Goal: Check status: Check status

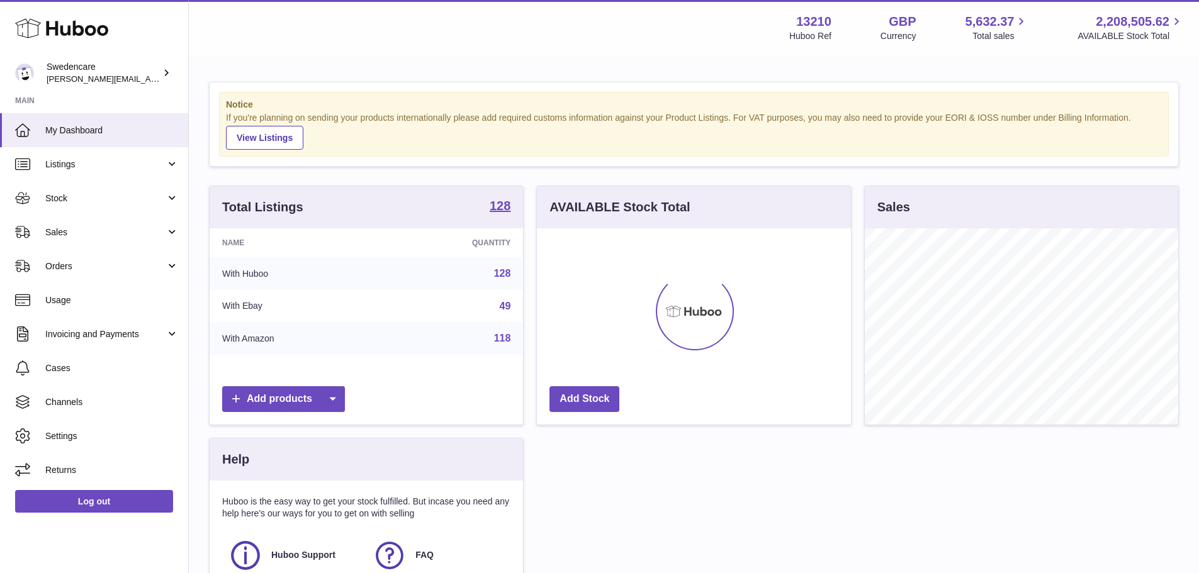
scroll to position [196, 314]
click at [71, 195] on span "Stock" at bounding box center [105, 199] width 120 height 12
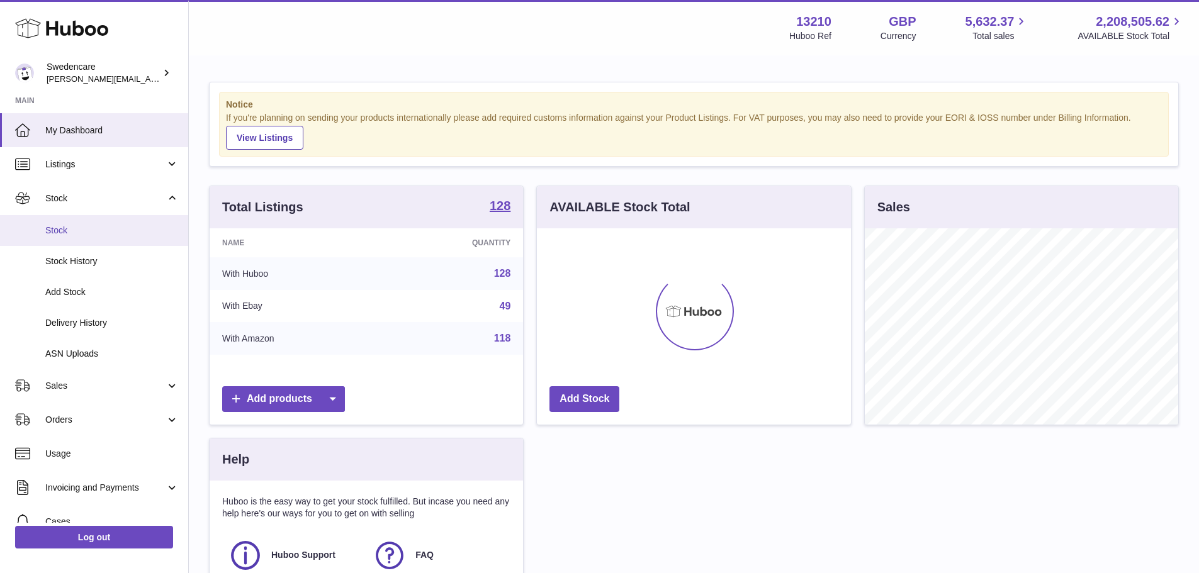
click at [77, 236] on span "Stock" at bounding box center [111, 231] width 133 height 12
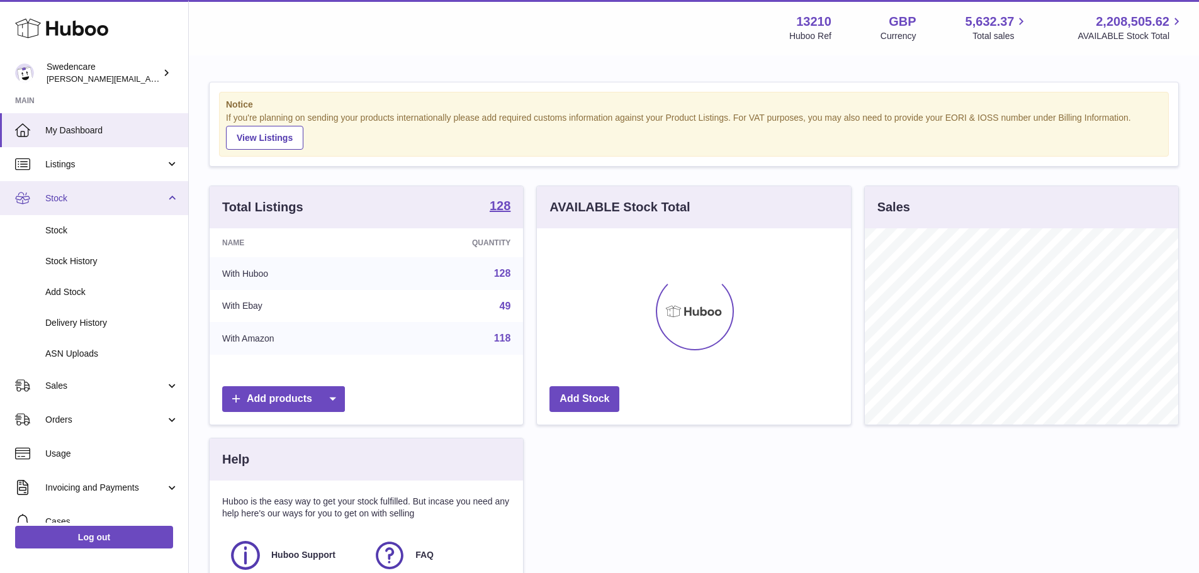
click at [70, 206] on link "Stock" at bounding box center [94, 198] width 188 height 34
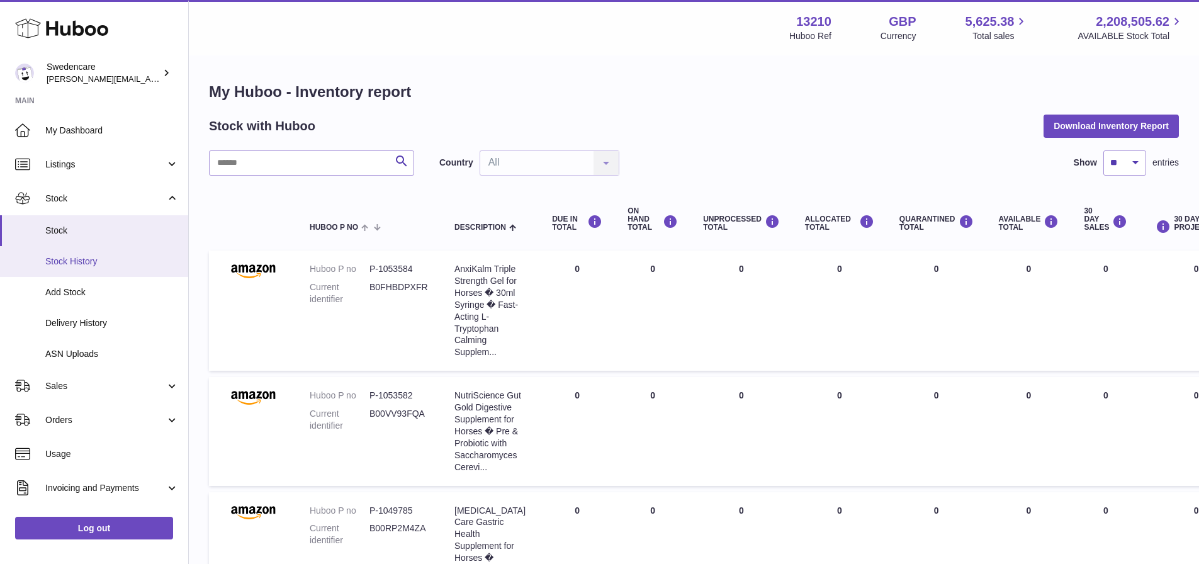
click at [79, 266] on span "Stock History" at bounding box center [111, 262] width 133 height 12
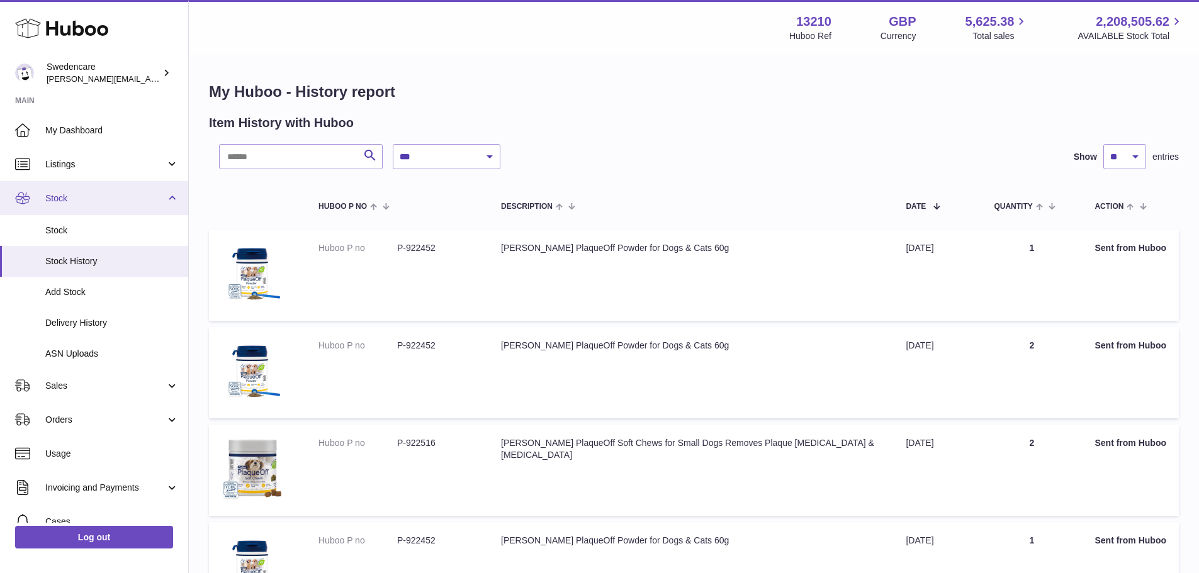
click at [73, 198] on span "Stock" at bounding box center [105, 199] width 120 height 12
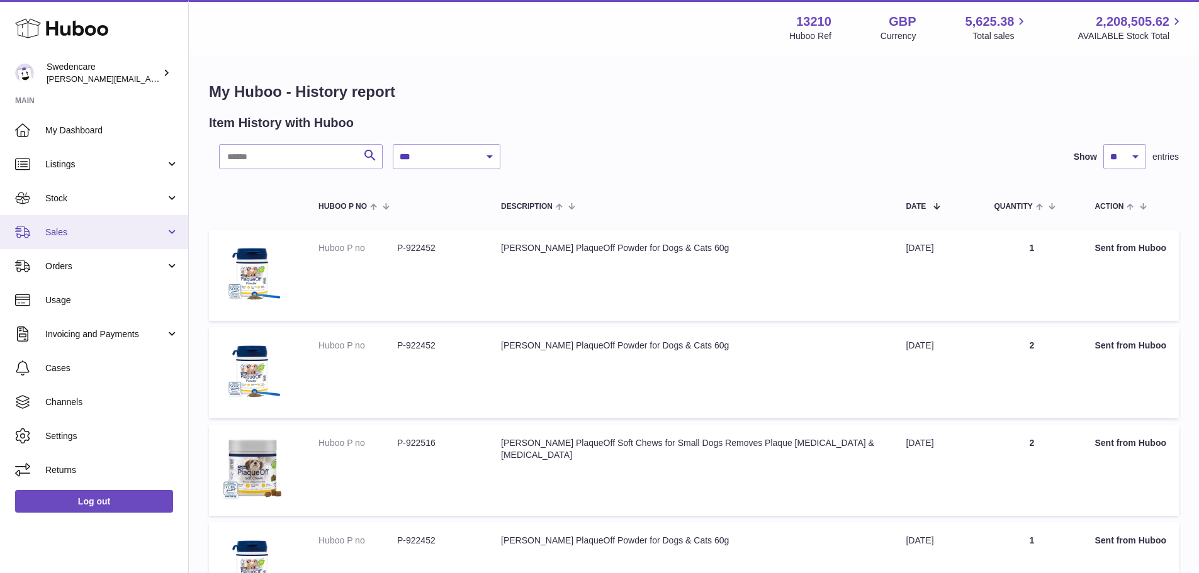
click at [70, 237] on span "Sales" at bounding box center [105, 233] width 120 height 12
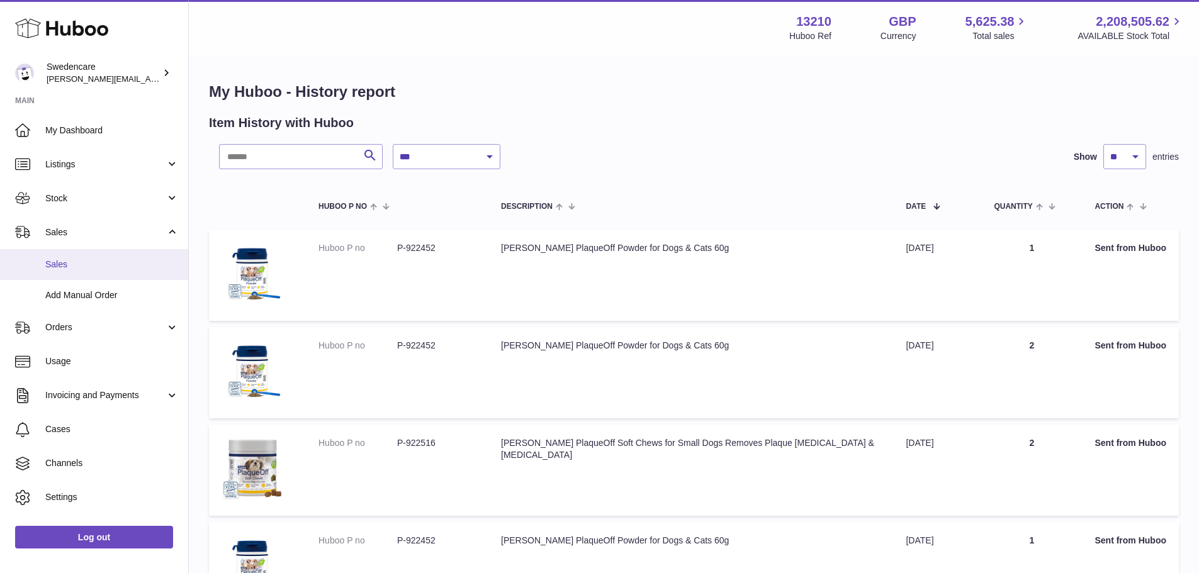
click at [57, 262] on span "Sales" at bounding box center [111, 265] width 133 height 12
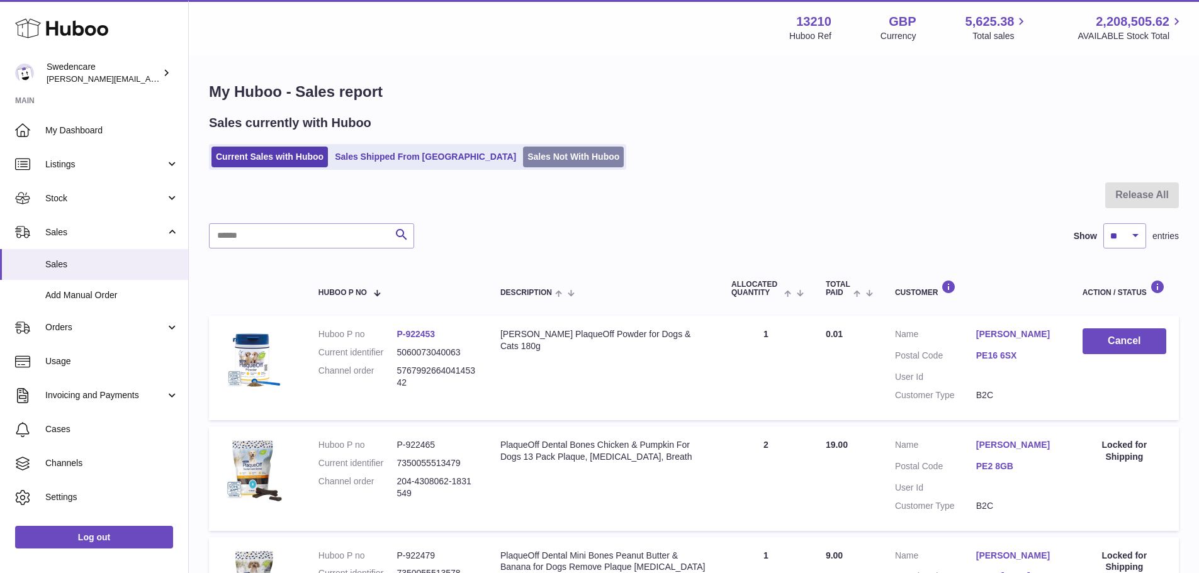
click at [523, 157] on link "Sales Not With Huboo" at bounding box center [573, 157] width 101 height 21
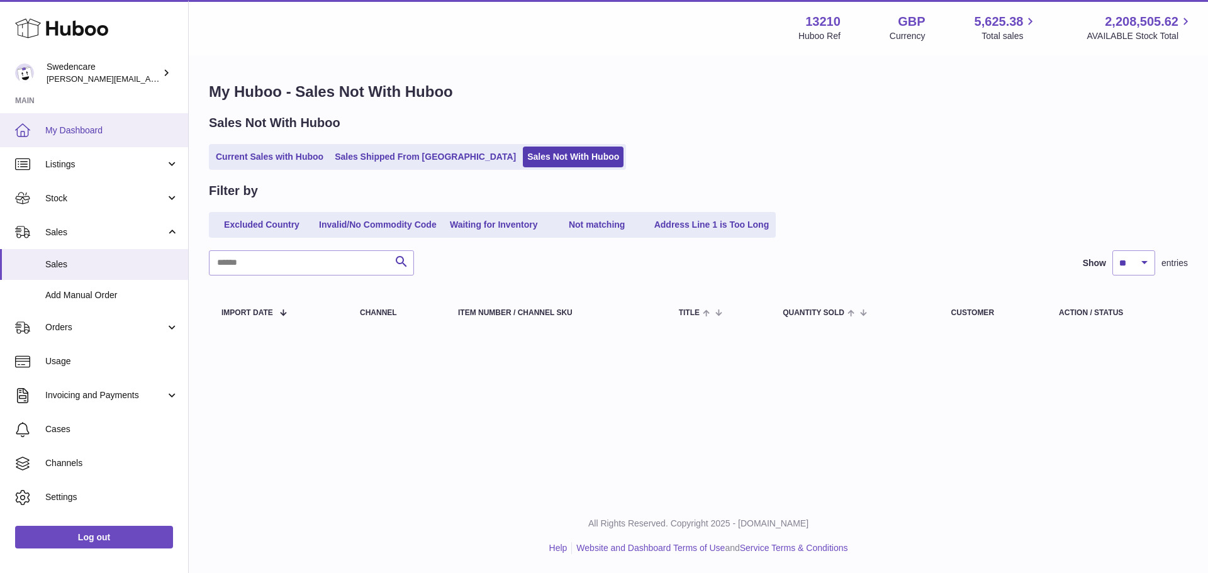
click at [66, 134] on span "My Dashboard" at bounding box center [111, 131] width 133 height 12
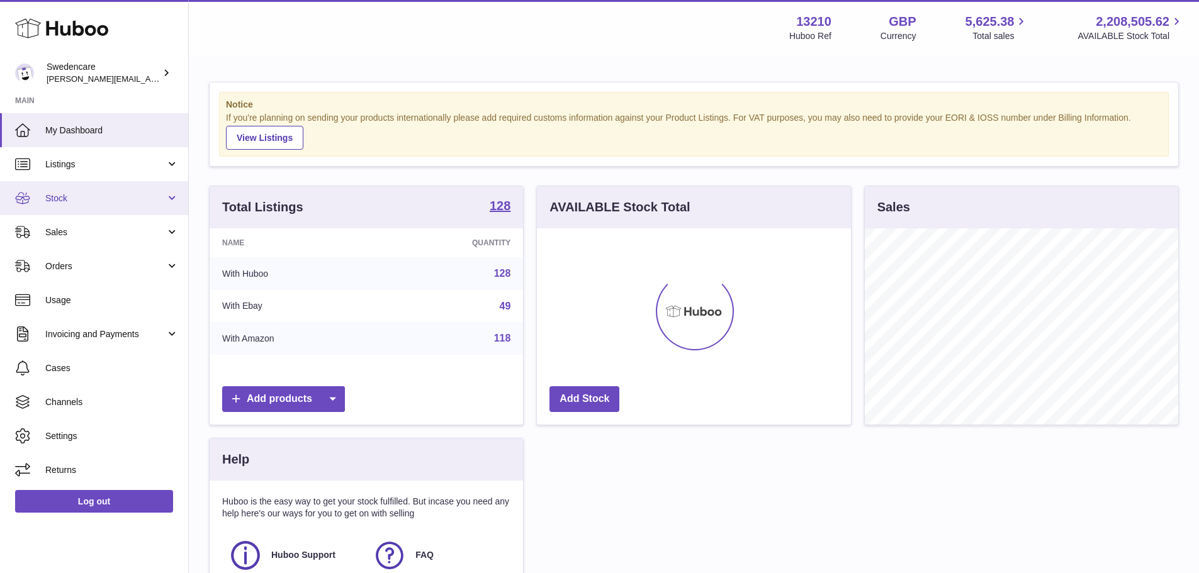
scroll to position [196, 314]
click at [70, 196] on span "Stock" at bounding box center [105, 199] width 120 height 12
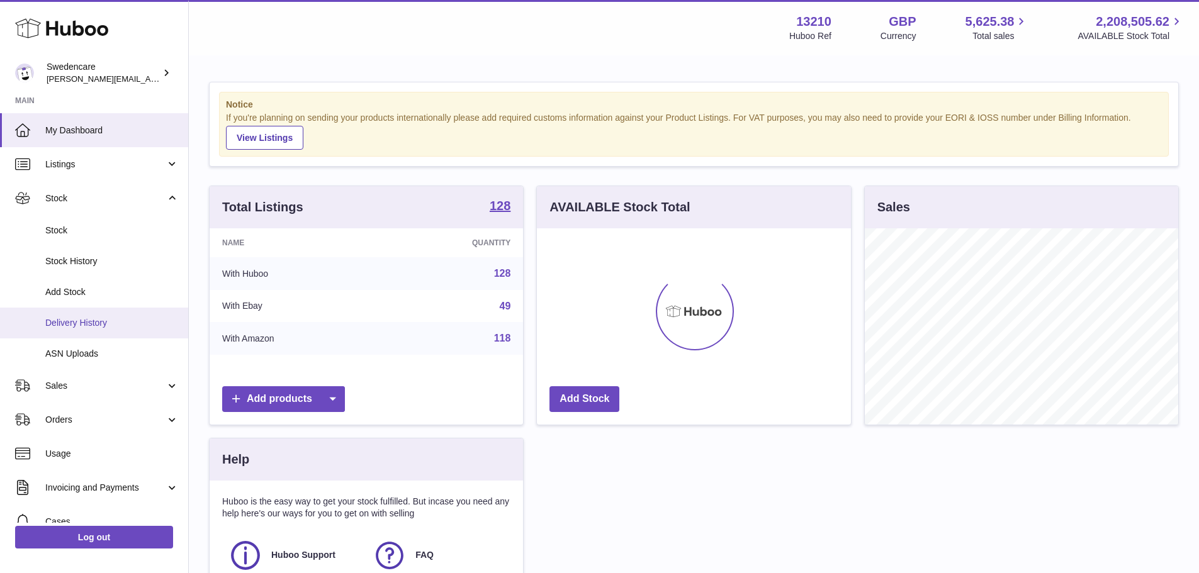
click at [70, 326] on span "Delivery History" at bounding box center [111, 323] width 133 height 12
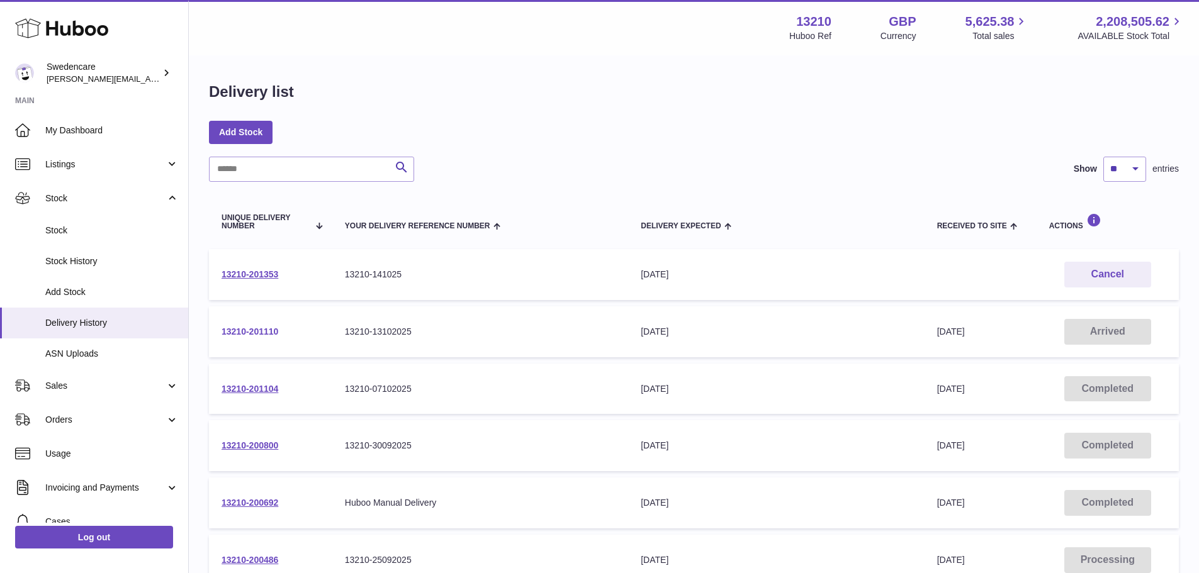
click at [232, 327] on link "13210-201110" at bounding box center [250, 332] width 57 height 10
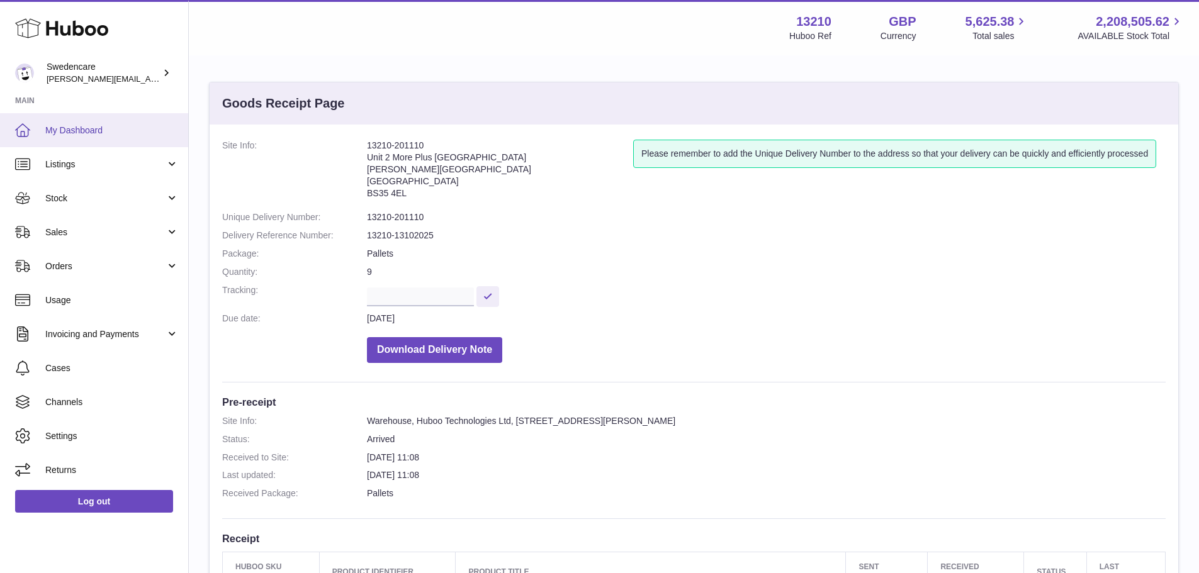
click at [91, 133] on span "My Dashboard" at bounding box center [111, 131] width 133 height 12
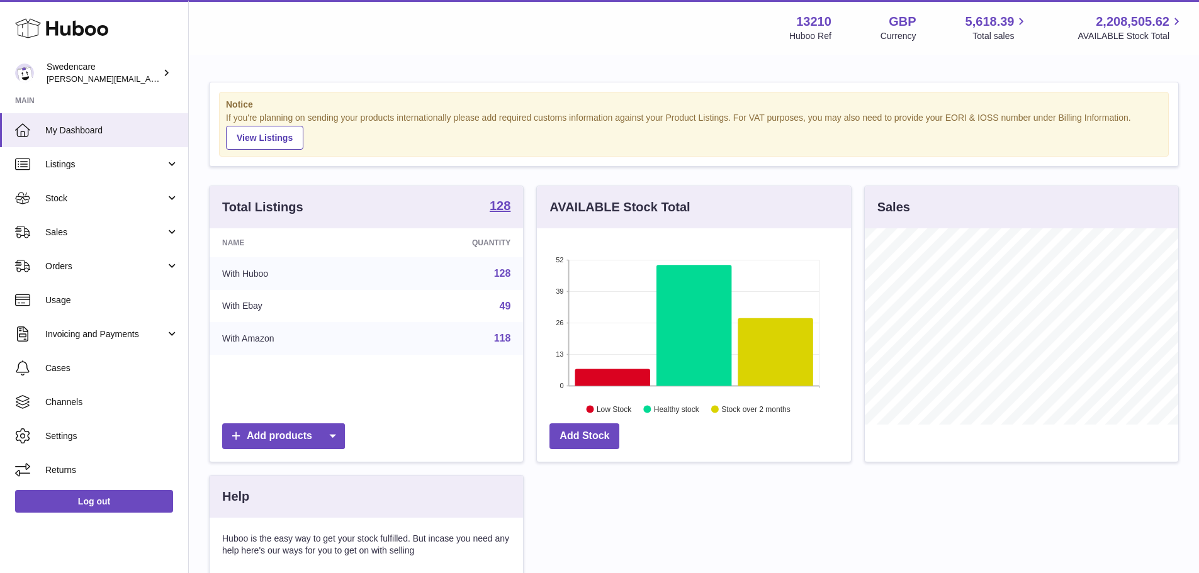
scroll to position [196, 314]
click at [59, 132] on span "My Dashboard" at bounding box center [111, 131] width 133 height 12
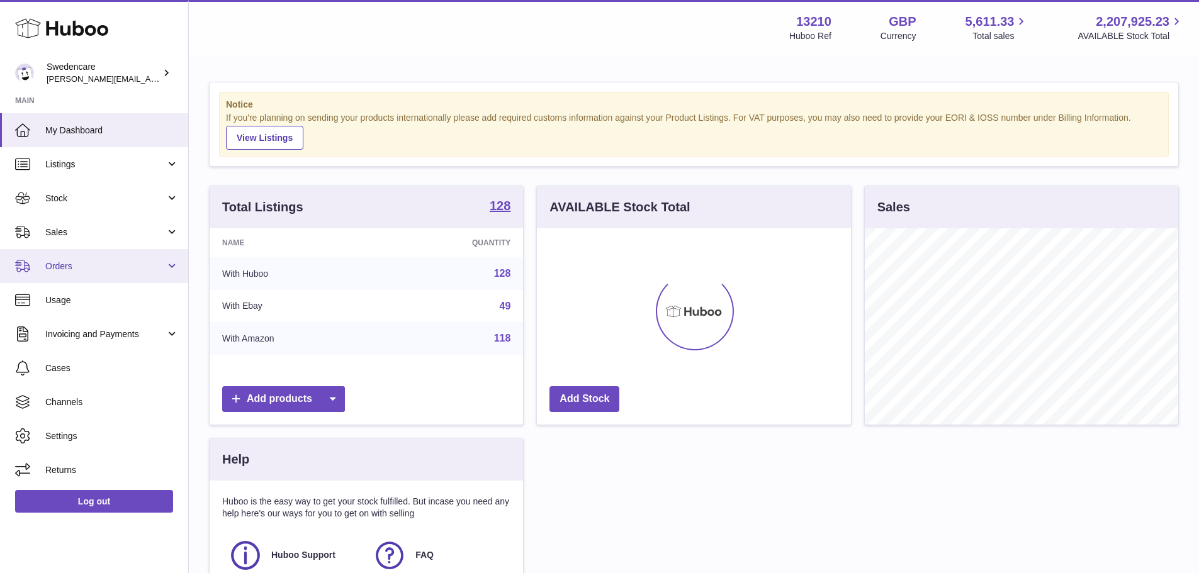
click at [81, 272] on span "Orders" at bounding box center [105, 267] width 120 height 12
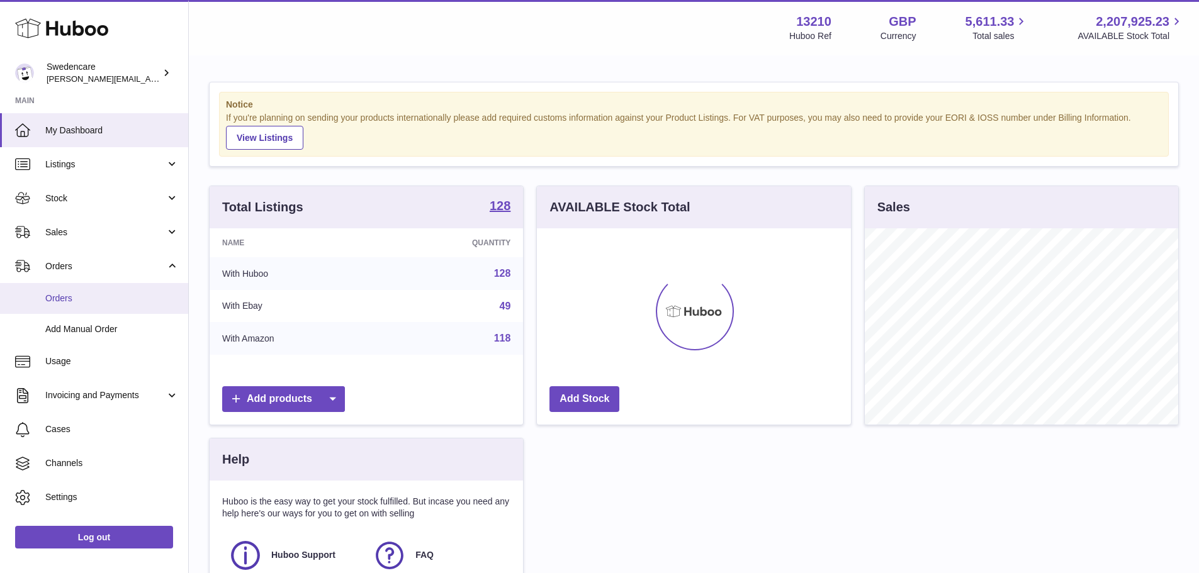
click at [74, 305] on link "Orders" at bounding box center [94, 298] width 188 height 31
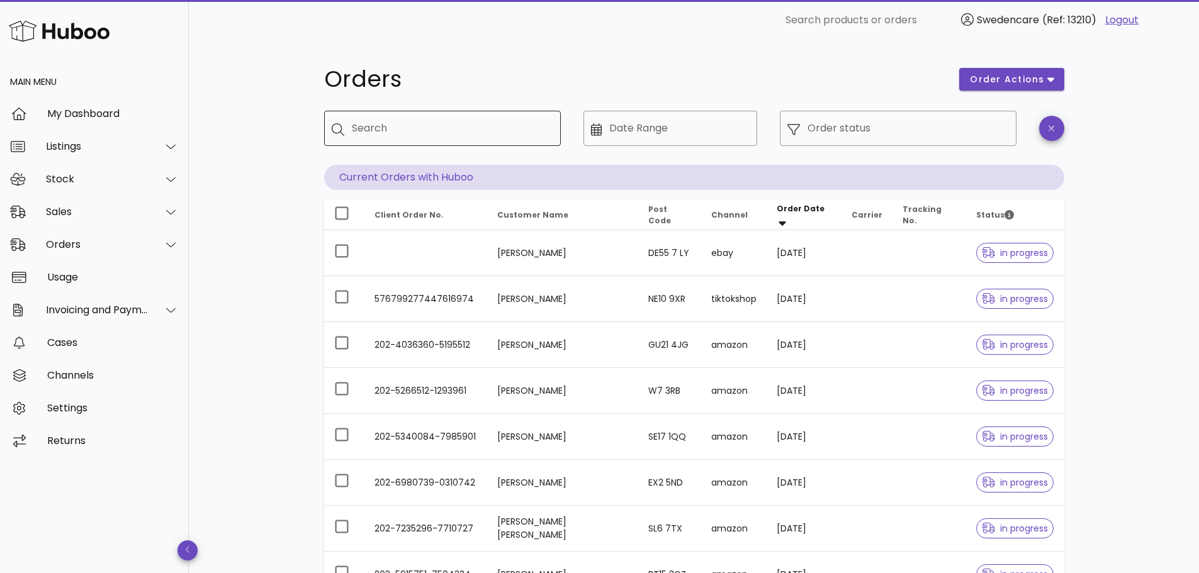
click at [413, 140] on div "Search" at bounding box center [451, 128] width 199 height 35
type input "**********"
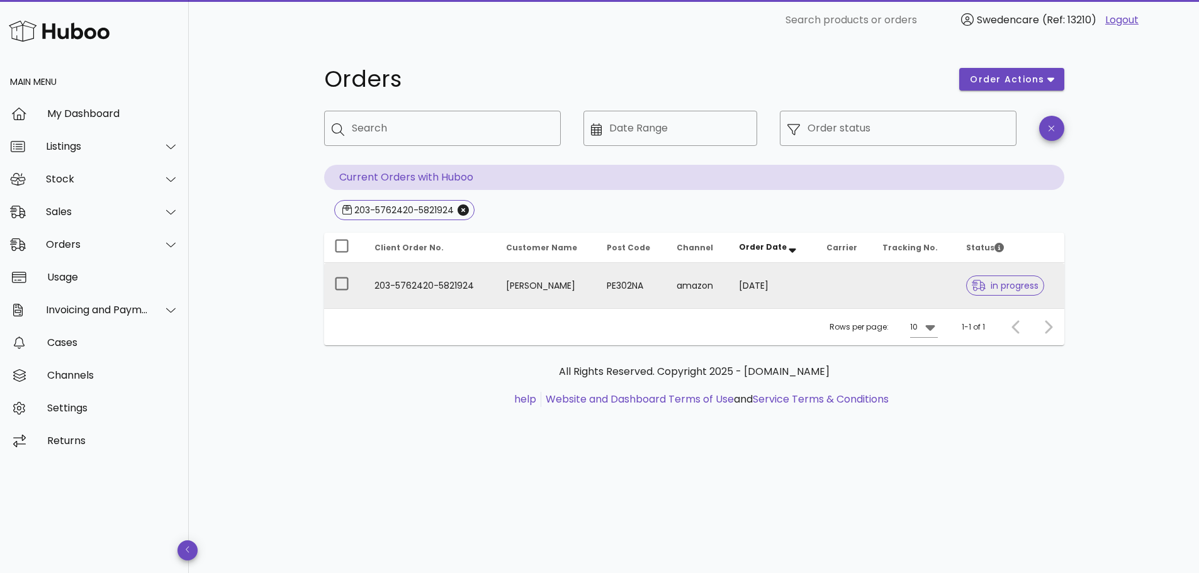
click at [434, 290] on td "203-5762420-5821924" at bounding box center [430, 285] width 132 height 45
click at [447, 293] on td "203-5762420-5821924" at bounding box center [430, 285] width 132 height 45
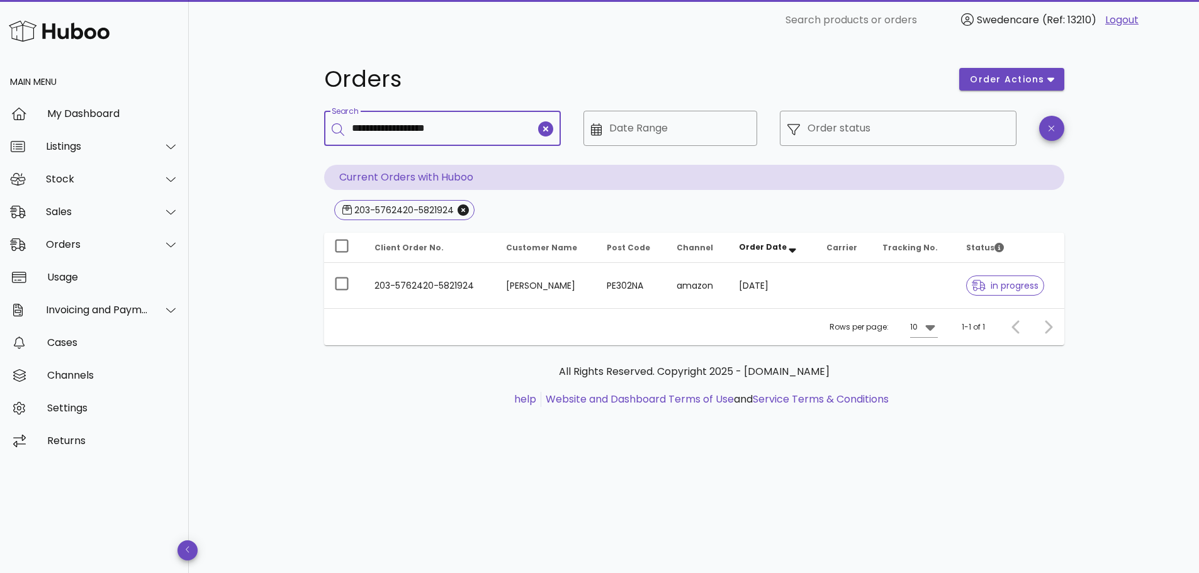
drag, startPoint x: 490, startPoint y: 127, endPoint x: 310, endPoint y: 126, distance: 180.0
click at [310, 126] on div "**********" at bounding box center [694, 243] width 801 height 407
type input "**********"
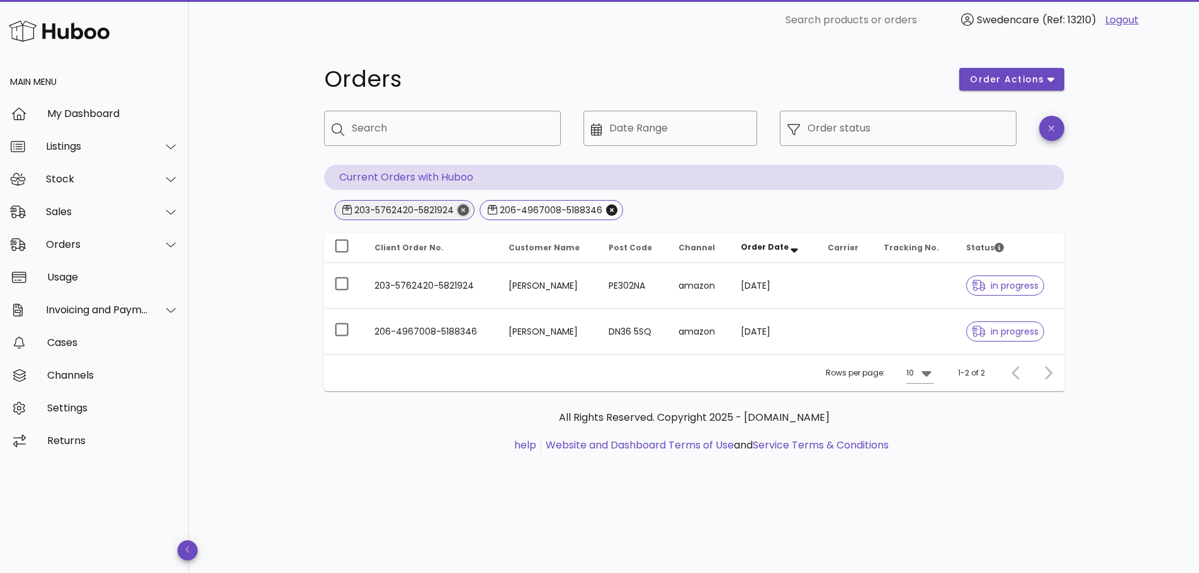
click at [463, 208] on icon "Close" at bounding box center [463, 210] width 11 height 11
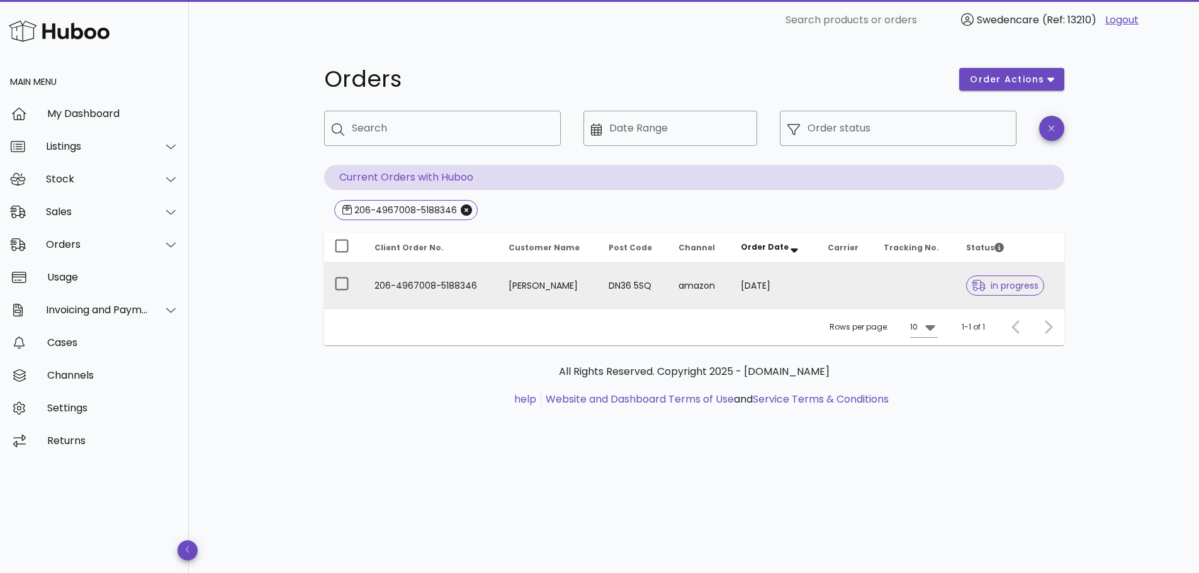
click at [437, 284] on td "206-4967008-5188346" at bounding box center [431, 285] width 135 height 45
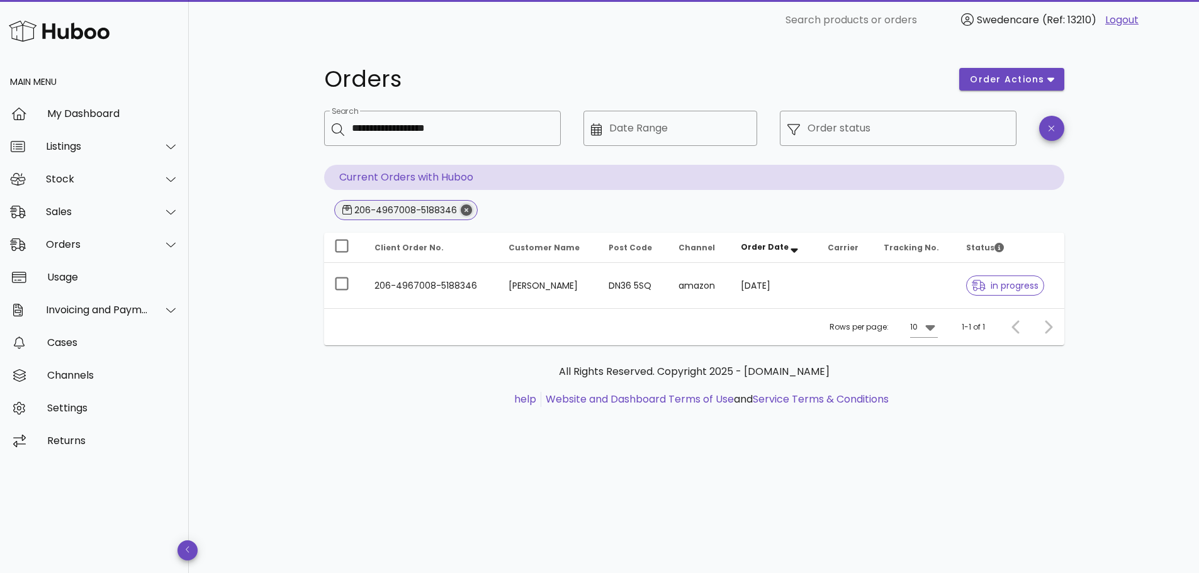
click at [461, 209] on icon "Close" at bounding box center [466, 210] width 11 height 11
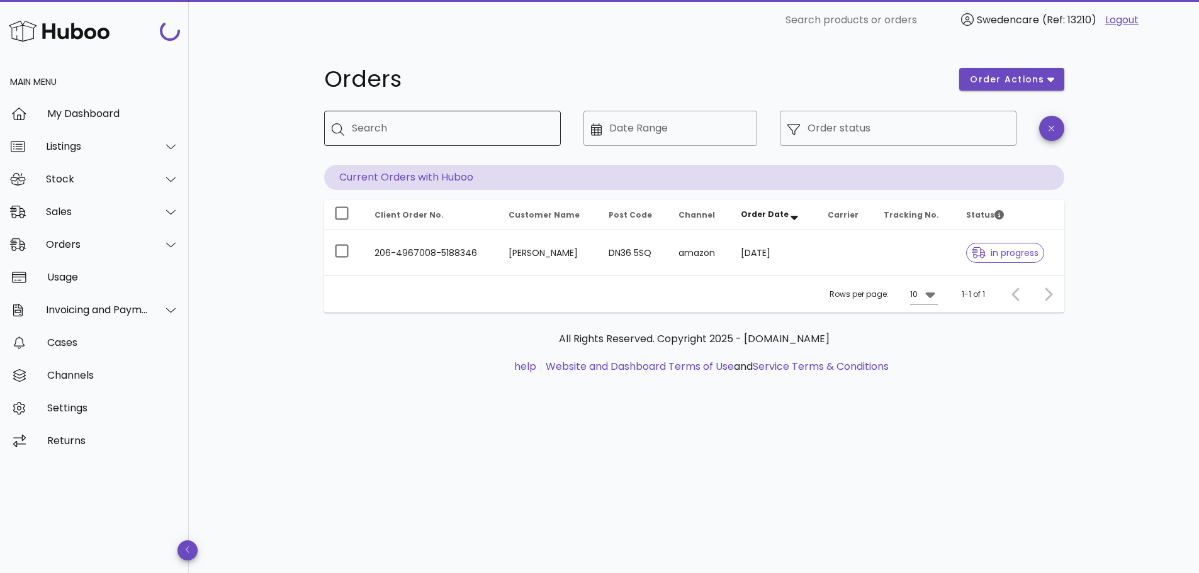
click at [393, 128] on input "Search" at bounding box center [451, 128] width 199 height 20
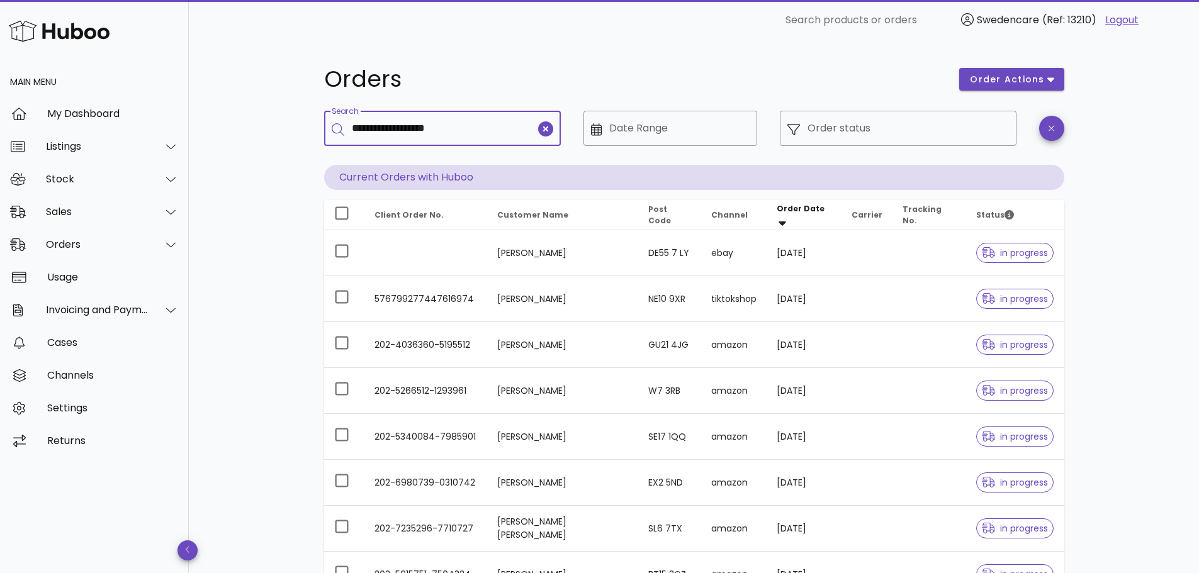
type input "**********"
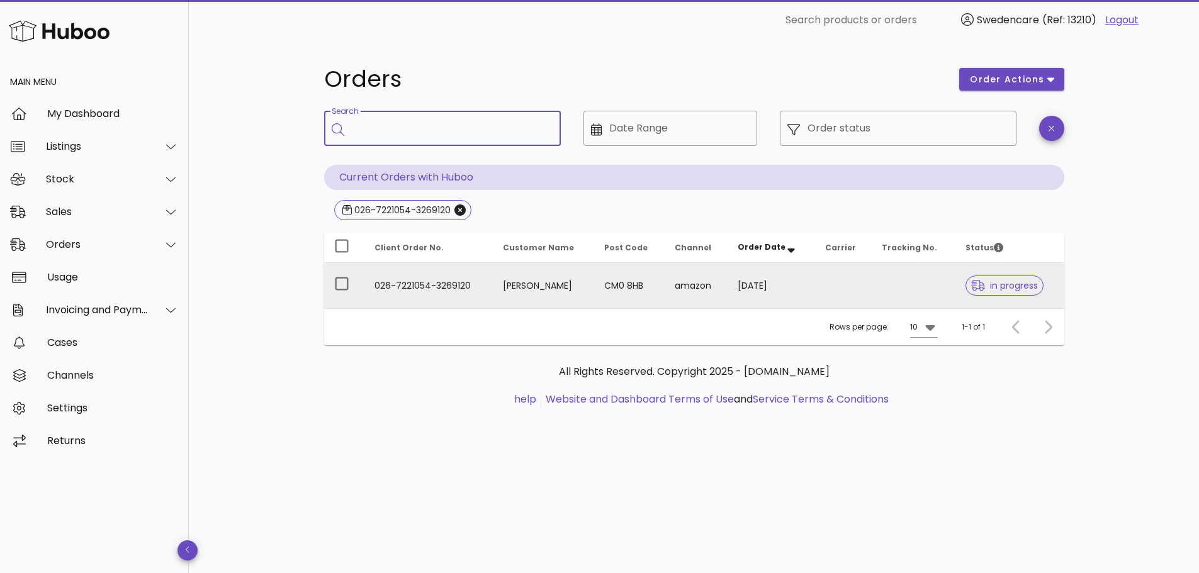
click at [429, 287] on td "026-7221054-3269120" at bounding box center [428, 285] width 129 height 45
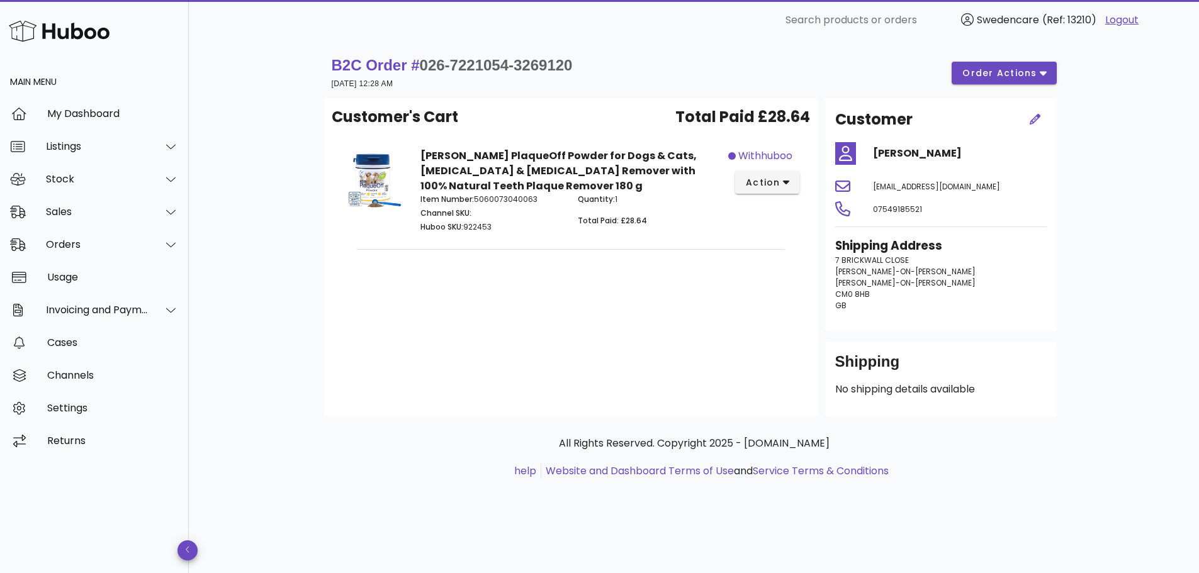
click at [10, 31] on img at bounding box center [59, 31] width 101 height 27
click at [30, 33] on img at bounding box center [59, 31] width 101 height 27
click at [87, 113] on div "My Dashboard" at bounding box center [113, 114] width 132 height 12
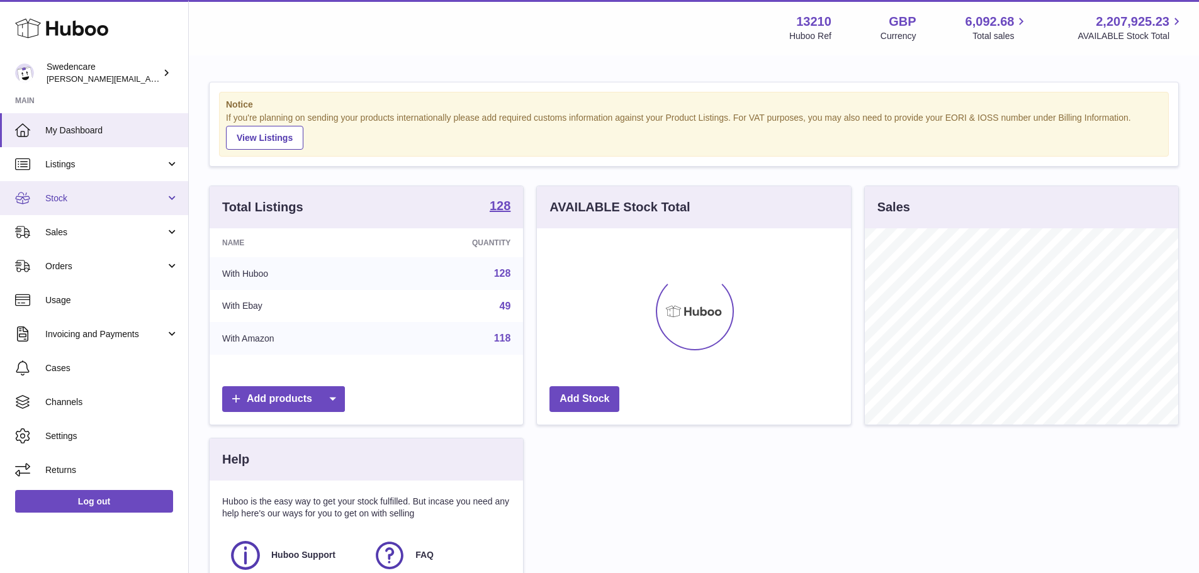
scroll to position [196, 314]
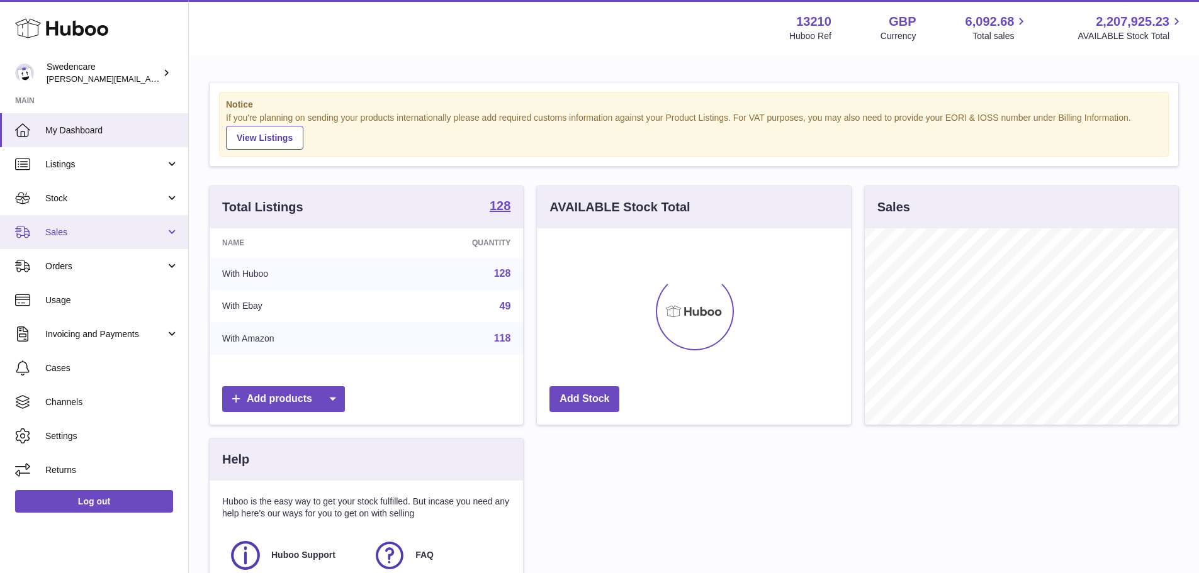
click at [77, 224] on link "Sales" at bounding box center [94, 232] width 188 height 34
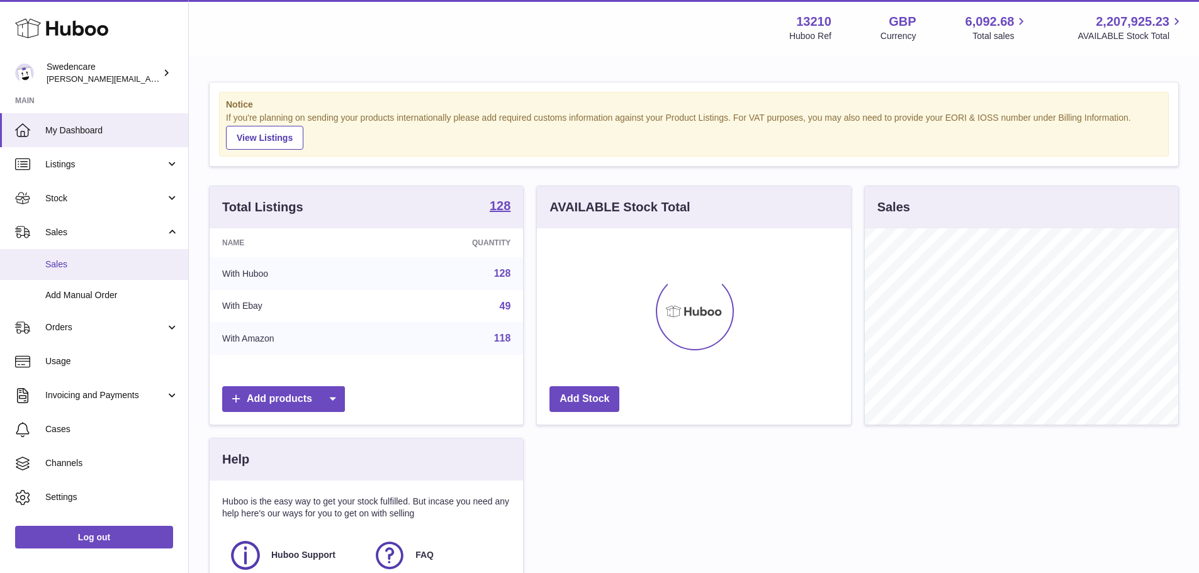
click at [79, 256] on link "Sales" at bounding box center [94, 264] width 188 height 31
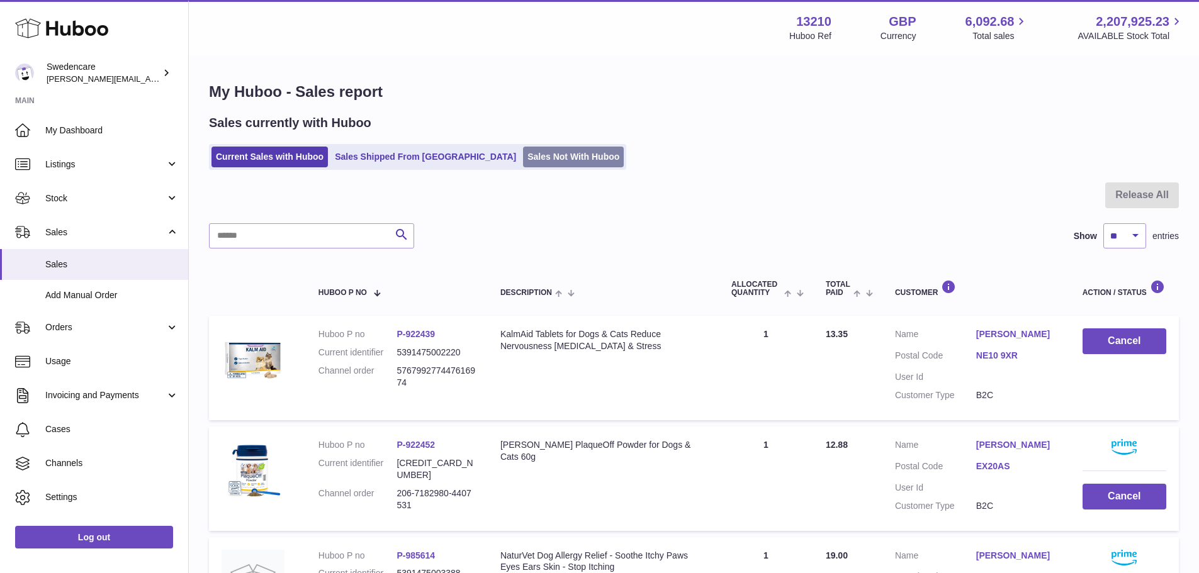
click at [523, 155] on link "Sales Not With Huboo" at bounding box center [573, 157] width 101 height 21
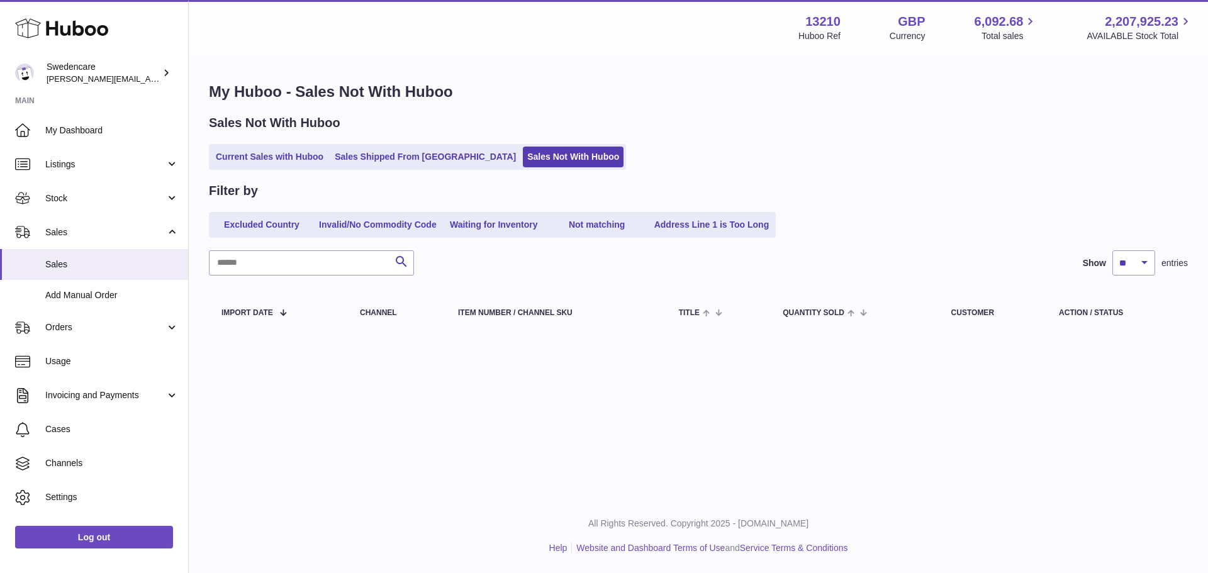
click at [67, 25] on icon at bounding box center [61, 28] width 93 height 25
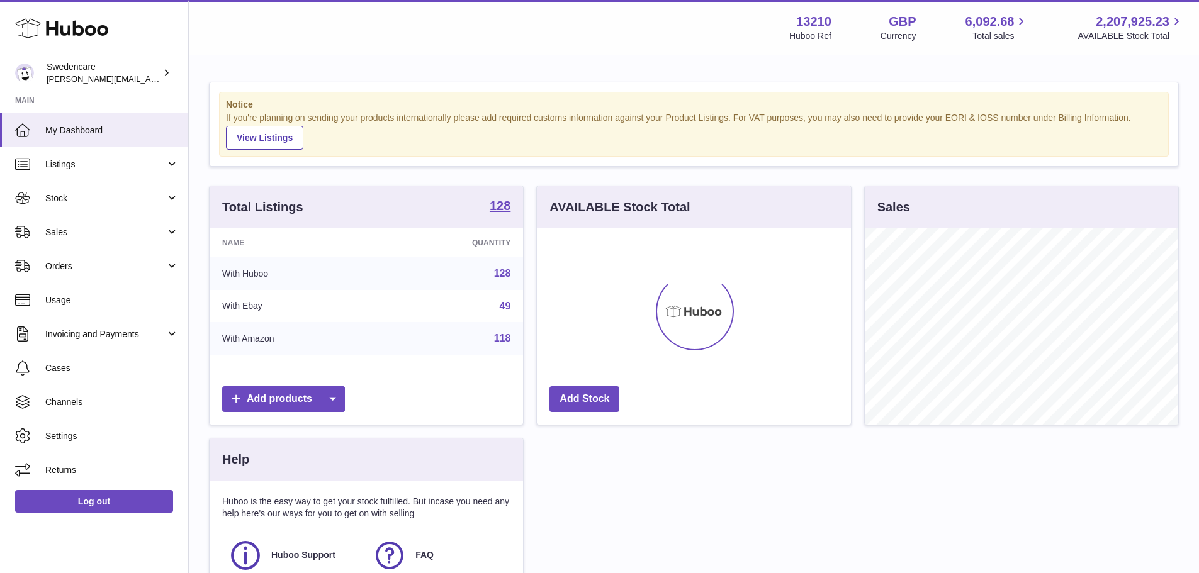
scroll to position [196, 314]
